Goal: Task Accomplishment & Management: Manage account settings

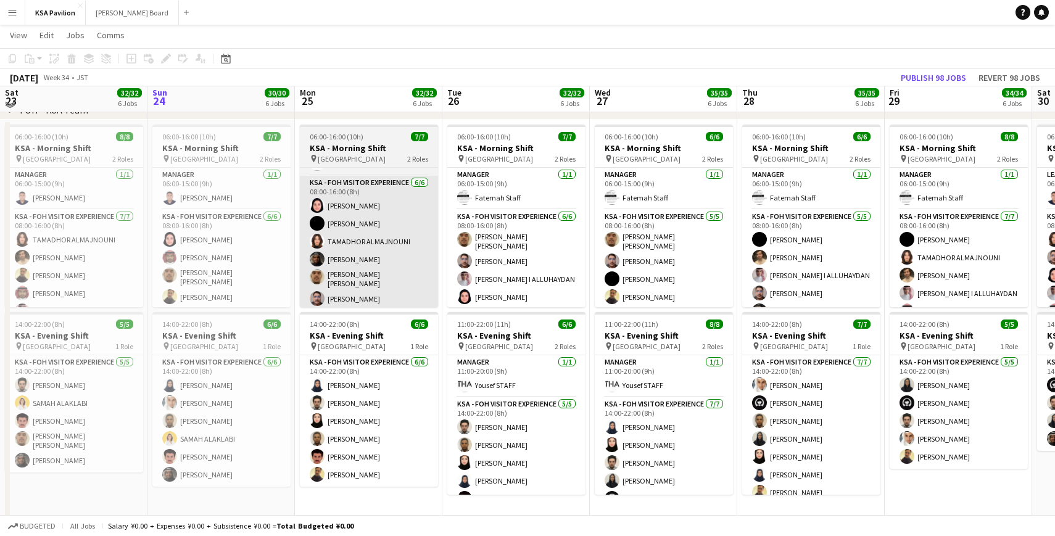
scroll to position [76, 0]
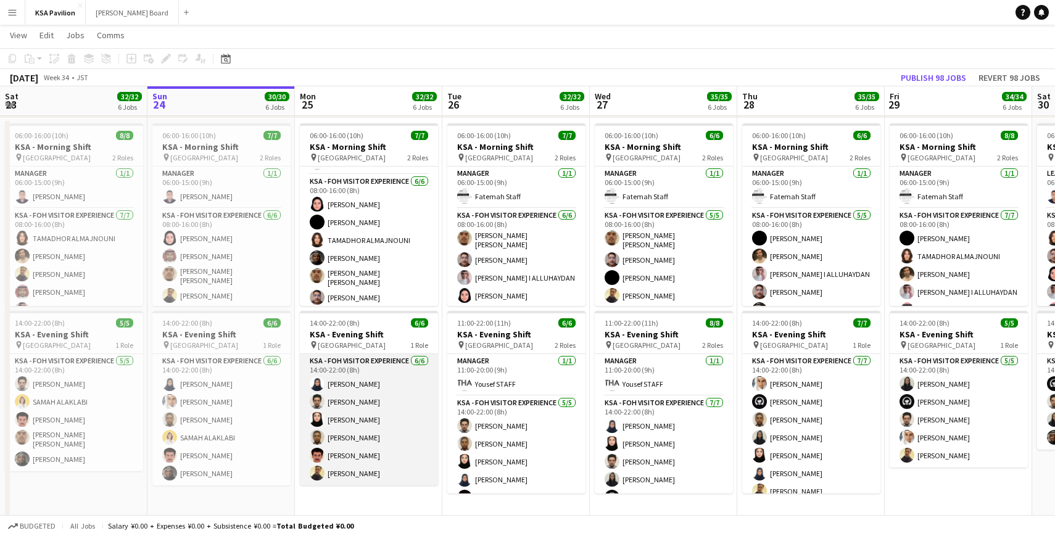
click at [360, 400] on app-card-role "KSA - FOH Visitor Experience [DATE] 14:00-22:00 (8h) [PERSON_NAME] [PERSON_NAME…" at bounding box center [369, 419] width 138 height 131
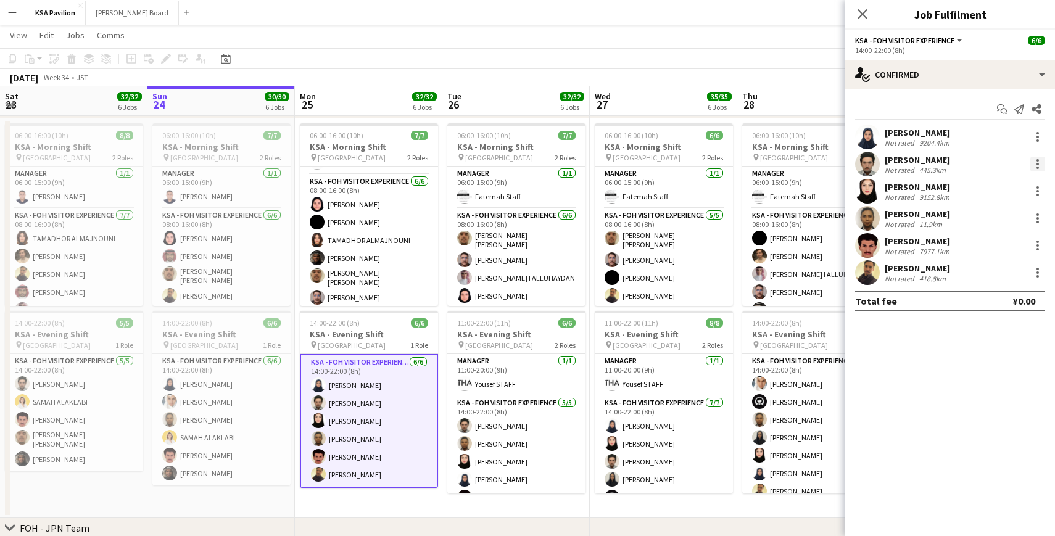
click at [1039, 161] on div at bounding box center [1037, 164] width 15 height 15
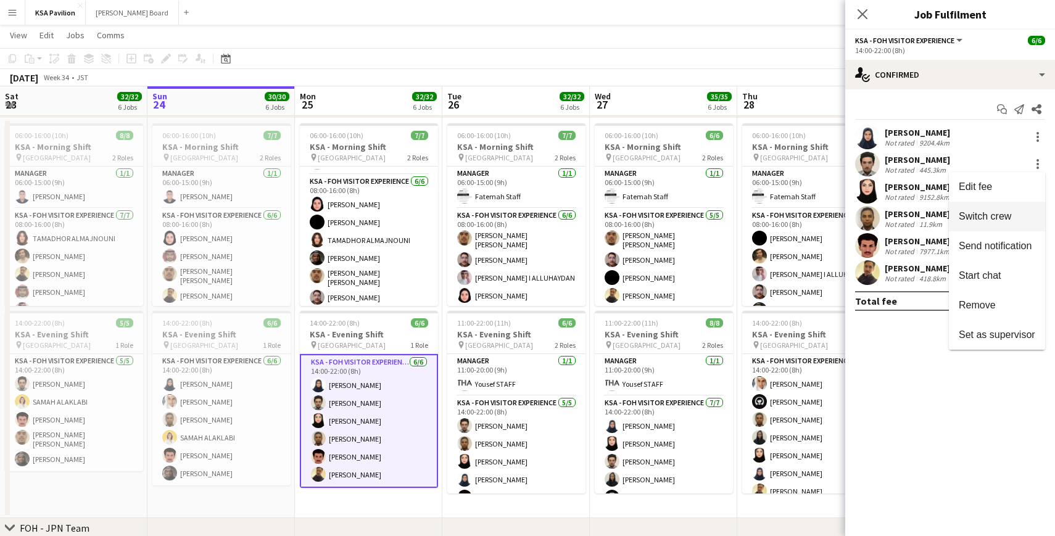
click at [963, 224] on button "Switch crew" at bounding box center [996, 217] width 96 height 30
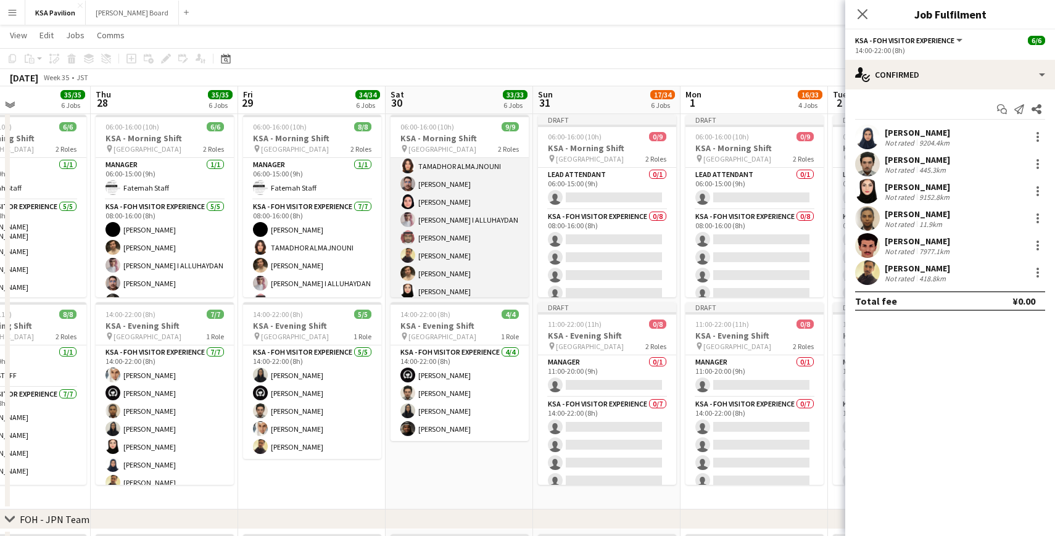
scroll to position [70, 0]
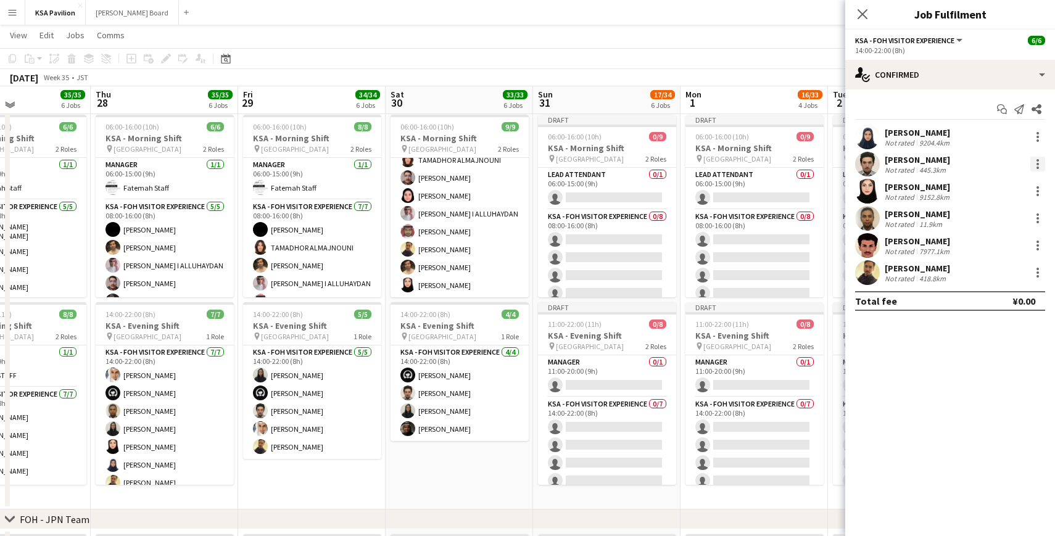
click at [1031, 163] on div at bounding box center [1037, 164] width 15 height 15
click at [987, 271] on span "Remove" at bounding box center [976, 275] width 37 height 10
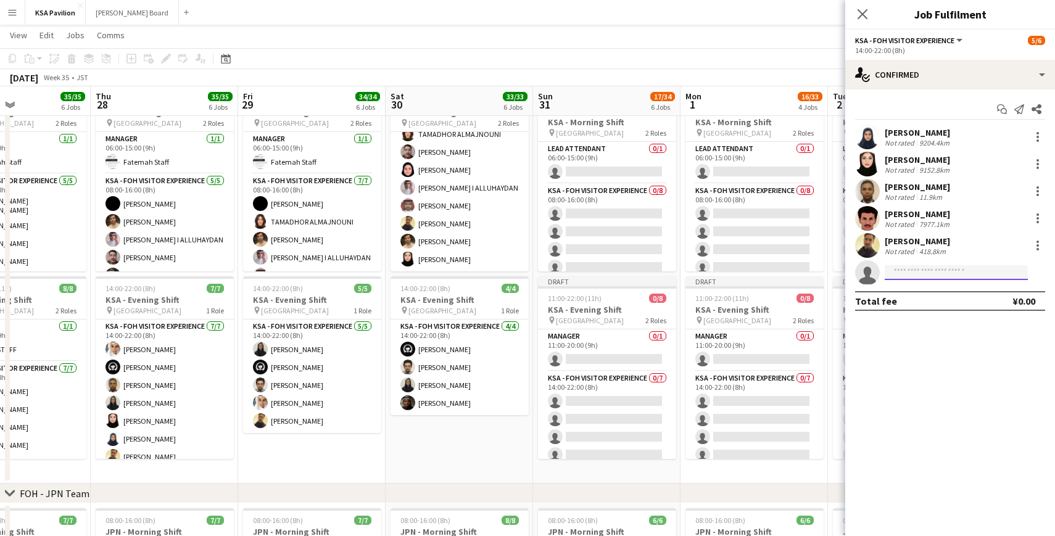
click at [918, 267] on input at bounding box center [955, 272] width 143 height 15
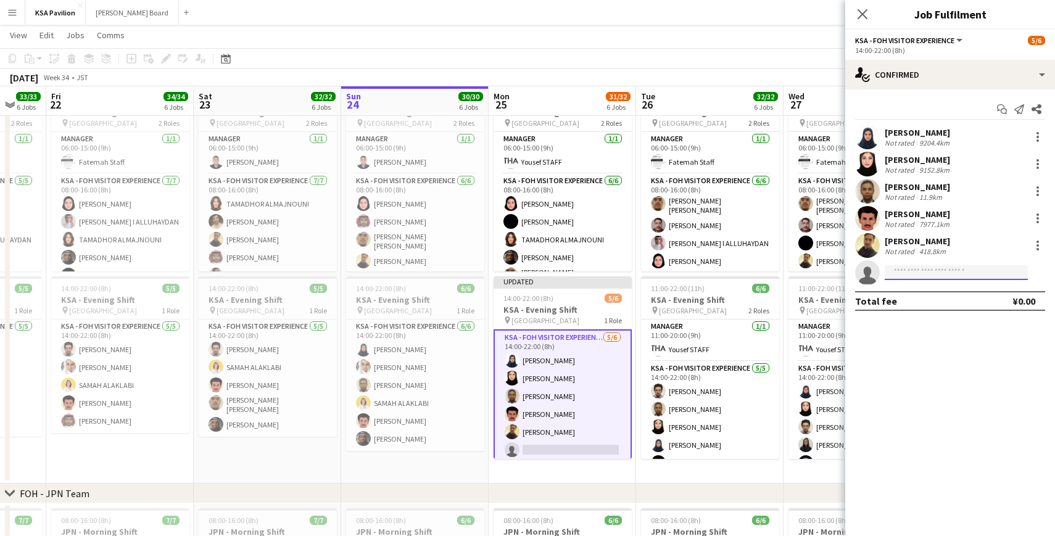
scroll to position [0, 393]
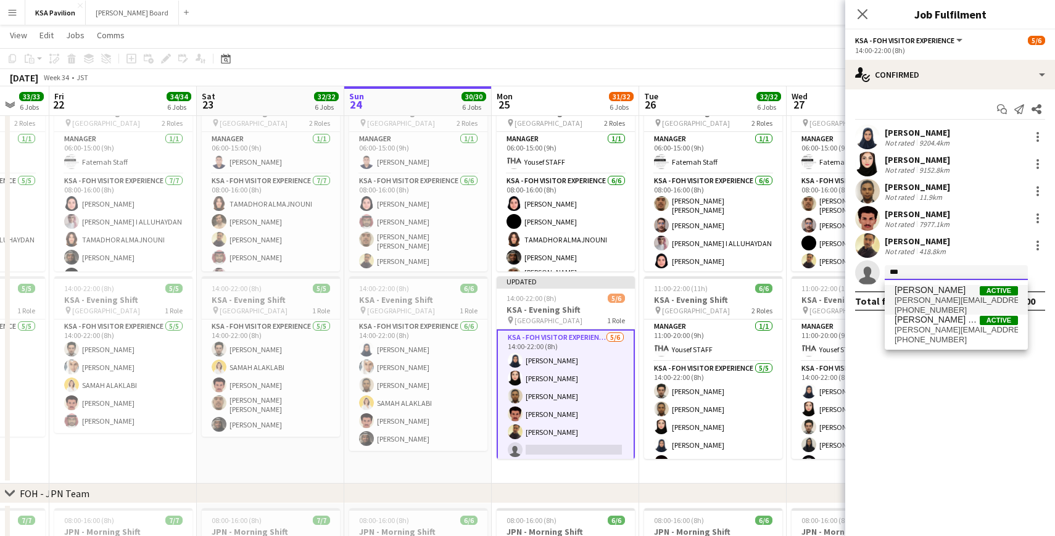
type input "***"
click at [928, 300] on span "[PERSON_NAME][EMAIL_ADDRESS][DOMAIN_NAME]" at bounding box center [955, 300] width 123 height 10
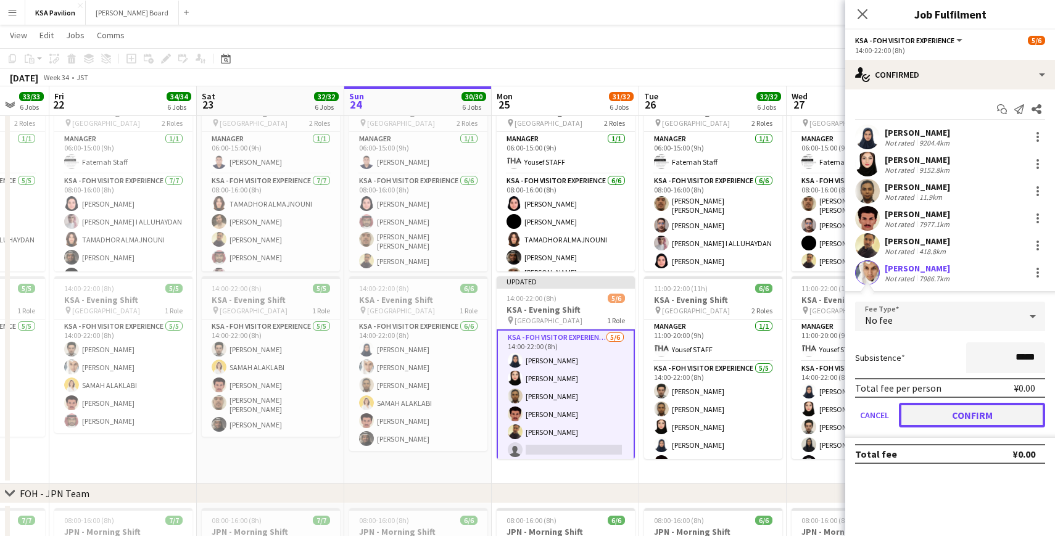
click at [963, 413] on button "Confirm" at bounding box center [972, 415] width 146 height 25
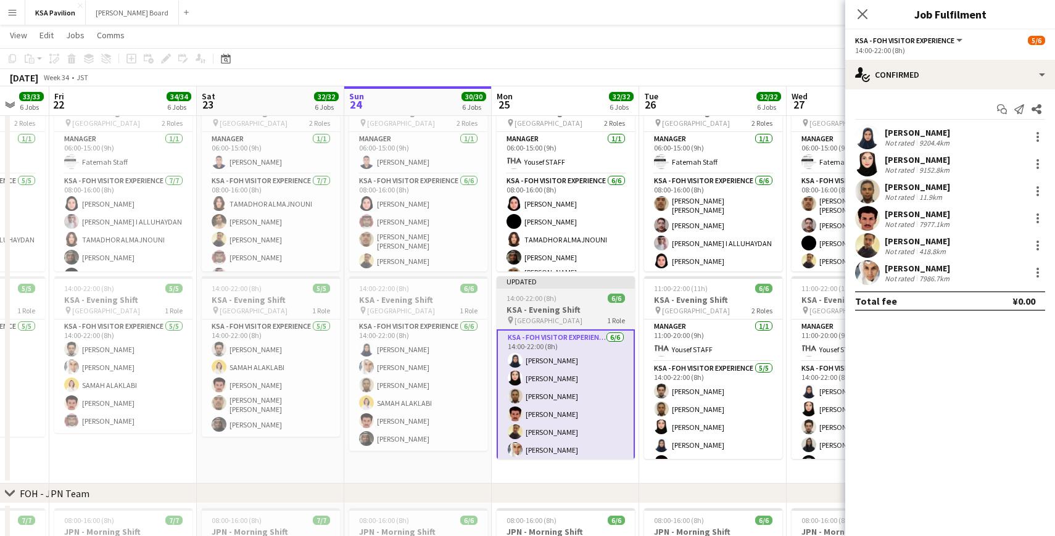
click at [543, 280] on div "Updated" at bounding box center [565, 281] width 138 height 10
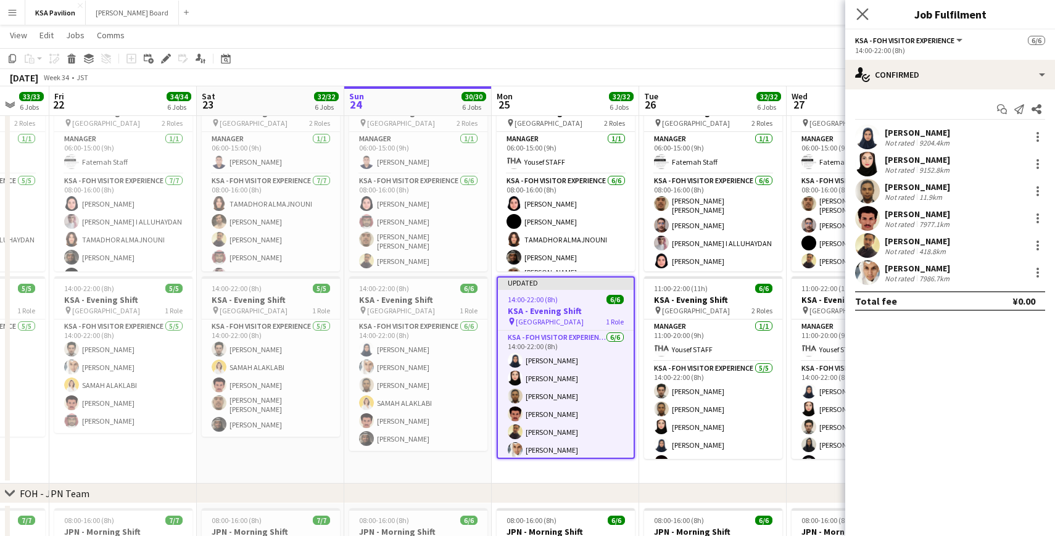
click at [857, 20] on icon at bounding box center [862, 14] width 12 height 12
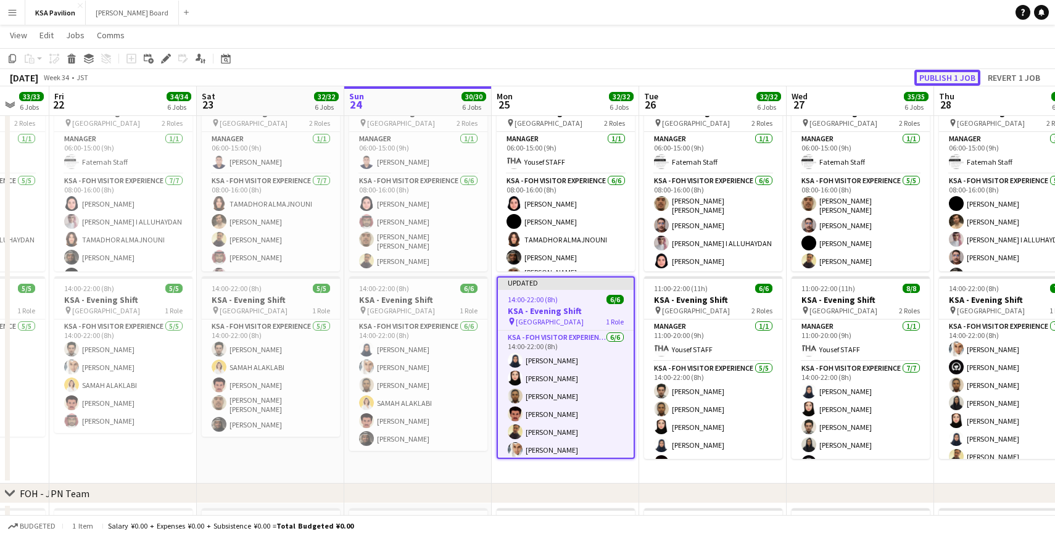
click at [931, 73] on button "Publish 1 job" at bounding box center [947, 78] width 66 height 16
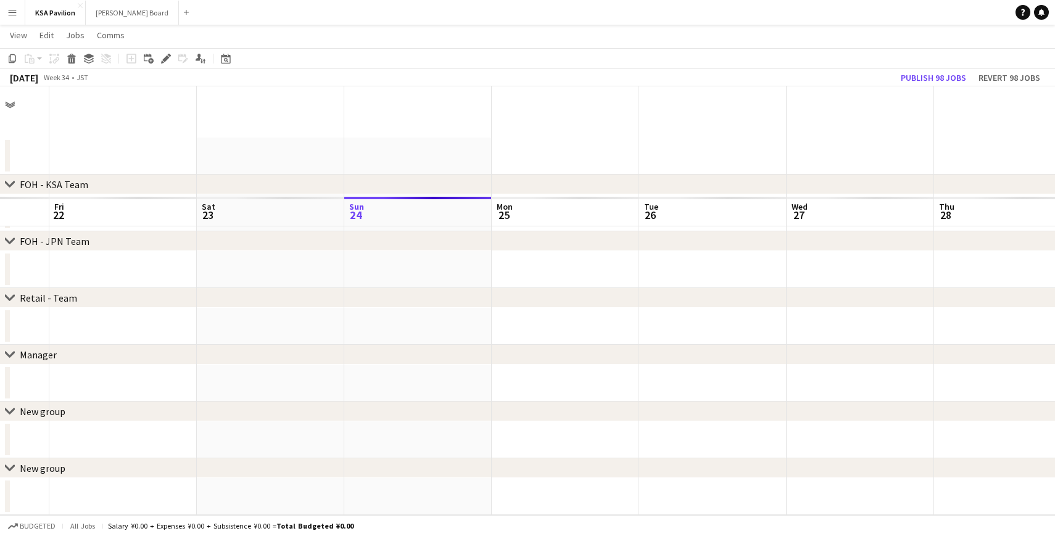
scroll to position [1, 0]
